Goal: Information Seeking & Learning: Learn about a topic

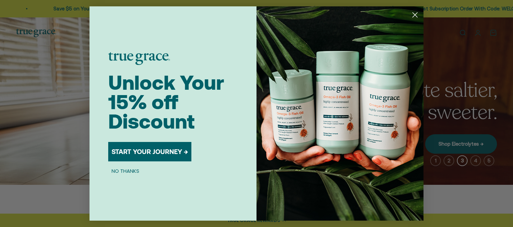
click at [140, 152] on button "START YOUR JOURNEY →" at bounding box center [149, 151] width 83 height 19
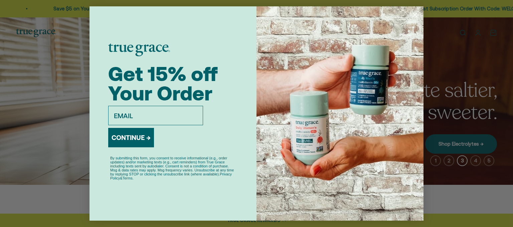
click at [121, 114] on input "email" at bounding box center [155, 115] width 95 height 19
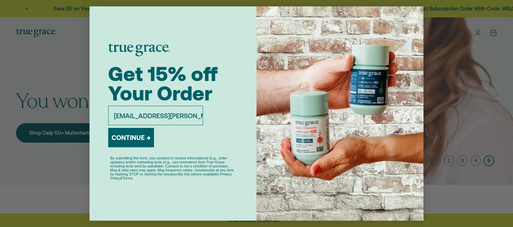
type input "platta.kate@yahoo.com"
click at [134, 143] on button "CONTINUE →" at bounding box center [131, 137] width 46 height 19
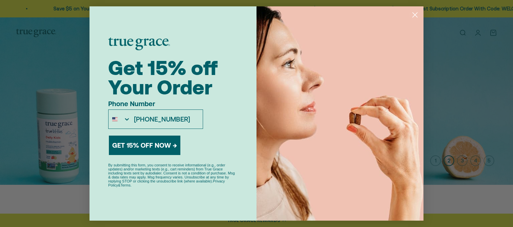
type input "815-715-3691"
click at [153, 145] on button "GET 15% OFF NOW →" at bounding box center [145, 144] width 72 height 19
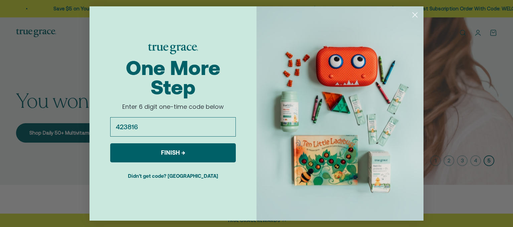
type input "423816"
click at [194, 152] on button "FINISH →" at bounding box center [173, 152] width 126 height 19
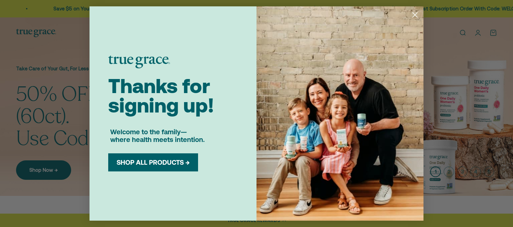
click at [155, 164] on button "SHOP ALL PRODUCTS →" at bounding box center [153, 162] width 80 height 8
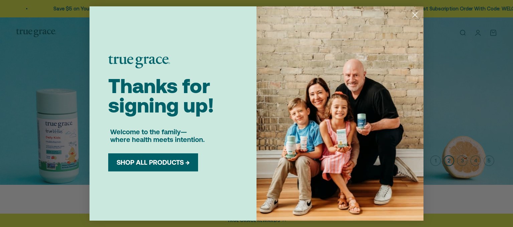
drag, startPoint x: 416, startPoint y: 13, endPoint x: 414, endPoint y: 16, distance: 3.4
click at [415, 15] on circle "Close dialog" at bounding box center [415, 14] width 11 height 11
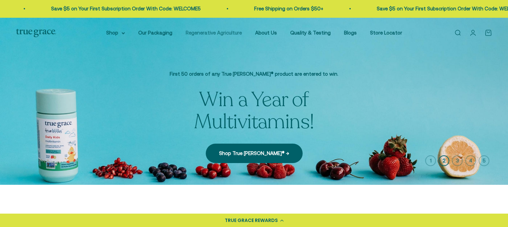
click at [235, 33] on link "Regenerative Agriculture" at bounding box center [214, 33] width 56 height 6
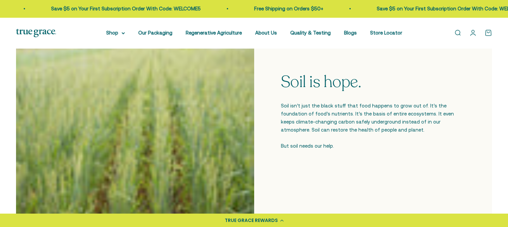
scroll to position [234, 0]
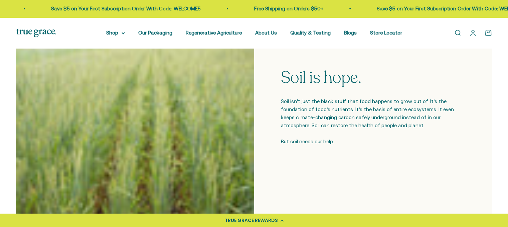
click at [177, 107] on div at bounding box center [135, 107] width 238 height 238
click at [177, 130] on div at bounding box center [135, 107] width 238 height 238
click at [267, 125] on div "Soil is hope. Soil isn’t just the black stuff that food happens to grow out of.…" at bounding box center [373, 107] width 238 height 238
click at [210, 87] on div at bounding box center [135, 107] width 238 height 238
click at [163, 82] on div at bounding box center [135, 107] width 238 height 238
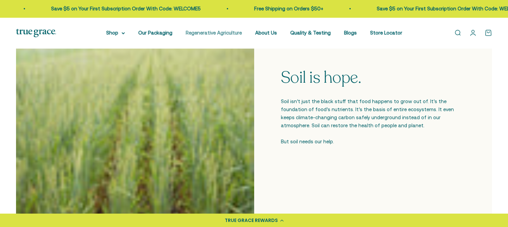
click at [203, 34] on link "Regenerative Agriculture" at bounding box center [214, 33] width 56 height 6
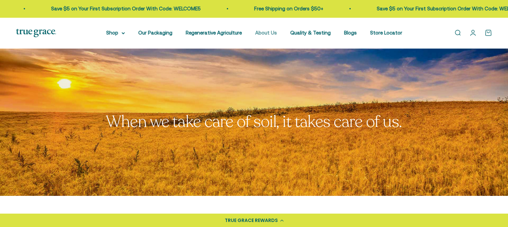
click at [266, 32] on link "About Us" at bounding box center [266, 33] width 22 height 6
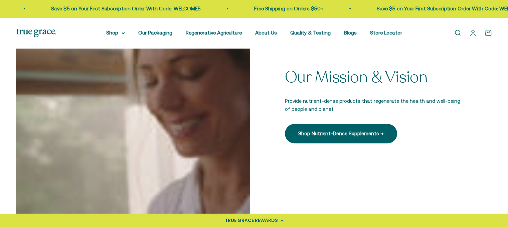
scroll to position [234, 0]
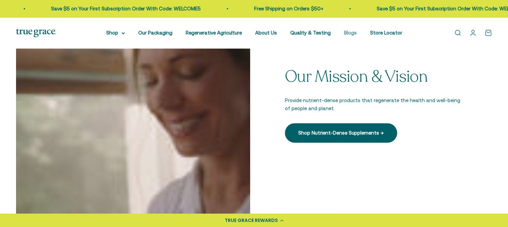
click at [344, 33] on link "Blogs" at bounding box center [350, 33] width 13 height 6
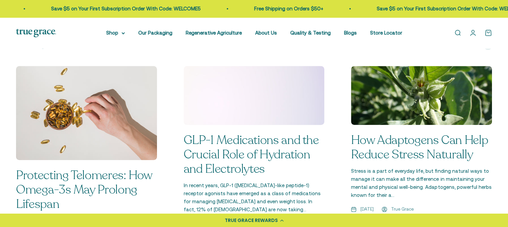
scroll to position [501, 0]
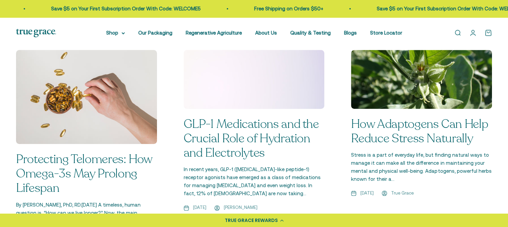
click at [245, 132] on link "GLP-1 Medications and the Crucial Role of Hydration and Electrolytes" at bounding box center [251, 138] width 135 height 45
click at [352, 34] on link "Blogs" at bounding box center [350, 33] width 13 height 6
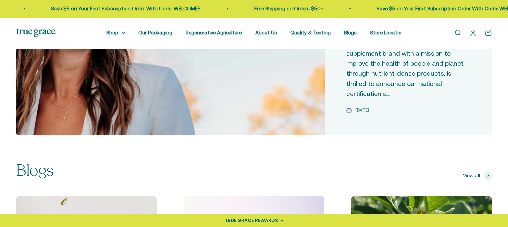
scroll to position [368, 0]
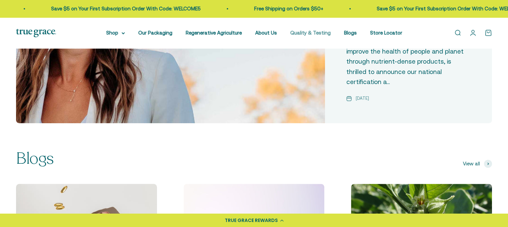
click at [309, 32] on link "Quality & Testing" at bounding box center [311, 33] width 40 height 6
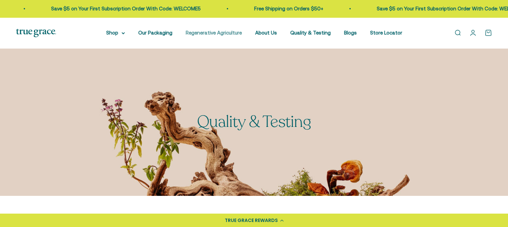
click at [227, 32] on link "Regenerative Agriculture" at bounding box center [214, 33] width 56 height 6
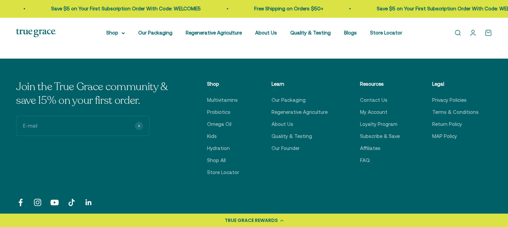
scroll to position [2641, 0]
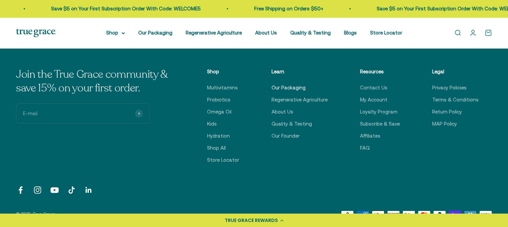
click at [279, 84] on link "Our Packaging" at bounding box center [289, 88] width 34 height 8
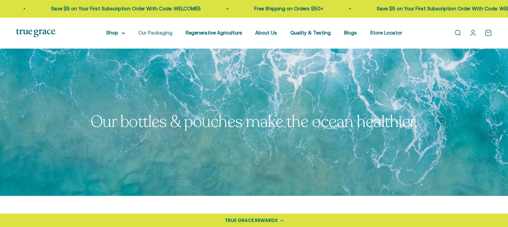
click at [163, 34] on link "Our Packaging" at bounding box center [155, 33] width 34 height 6
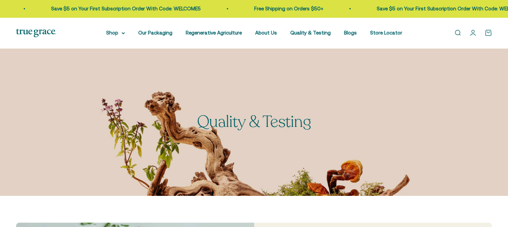
click at [350, 33] on link "Blogs" at bounding box center [350, 33] width 13 height 6
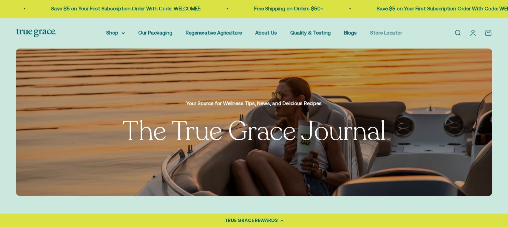
click at [381, 34] on link "Store Locator" at bounding box center [386, 33] width 32 height 6
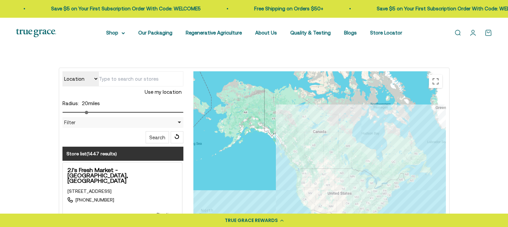
scroll to position [134, 0]
